Goal: Entertainment & Leisure: Consume media (video, audio)

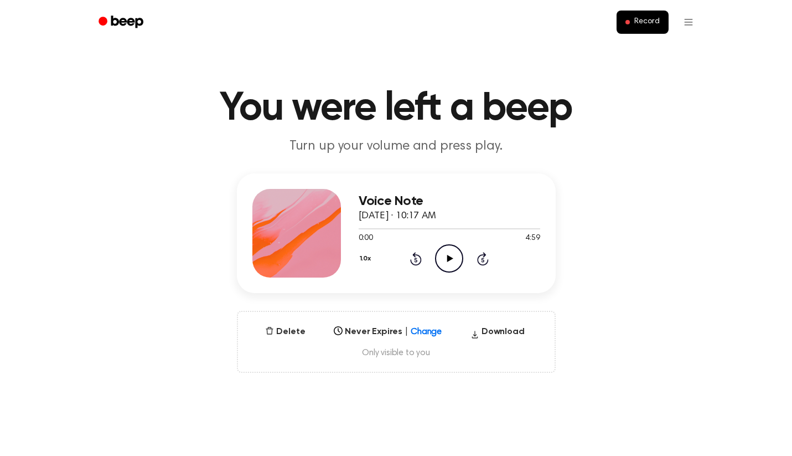
click at [442, 254] on icon "Play Audio" at bounding box center [449, 258] width 28 height 28
click at [410, 223] on div "Voice Note [DATE] · 10:17 AM" at bounding box center [450, 209] width 182 height 30
click at [410, 230] on div at bounding box center [450, 228] width 182 height 9
click at [430, 229] on div at bounding box center [450, 228] width 182 height 1
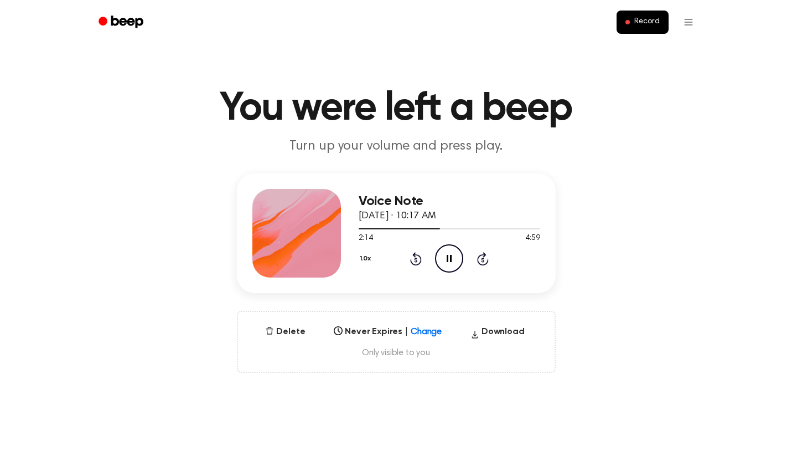
click at [481, 259] on icon "Skip 5 seconds" at bounding box center [483, 258] width 12 height 14
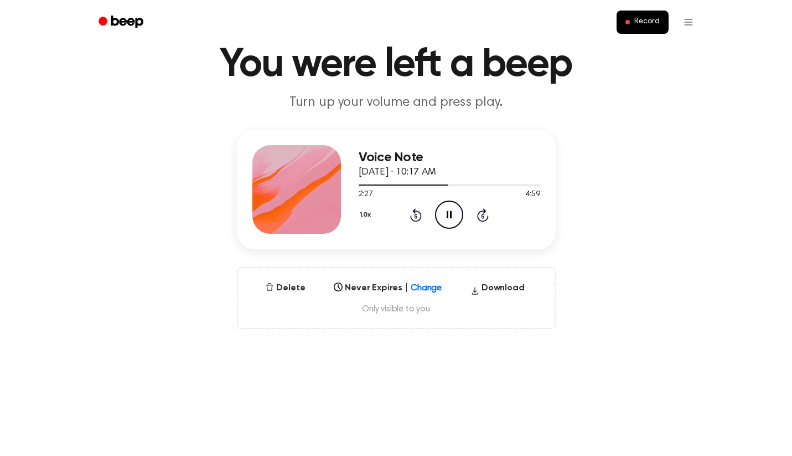
scroll to position [52, 0]
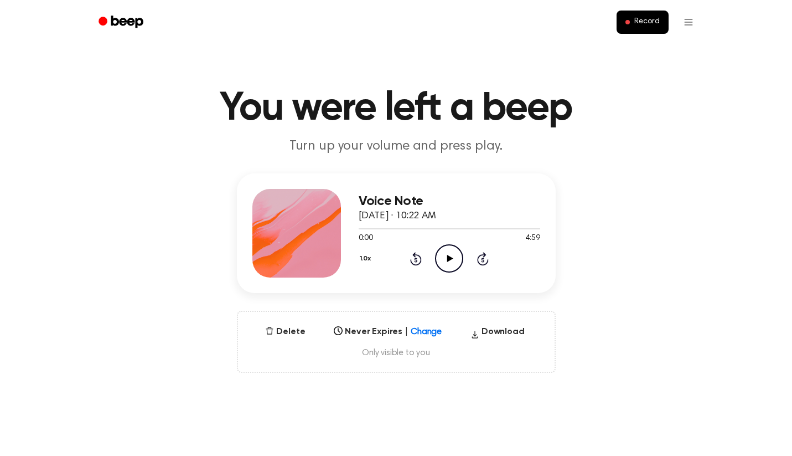
click at [437, 265] on circle at bounding box center [449, 258] width 27 height 27
click at [453, 272] on icon "Pause Audio" at bounding box center [449, 258] width 28 height 28
